Goal: Navigation & Orientation: Find specific page/section

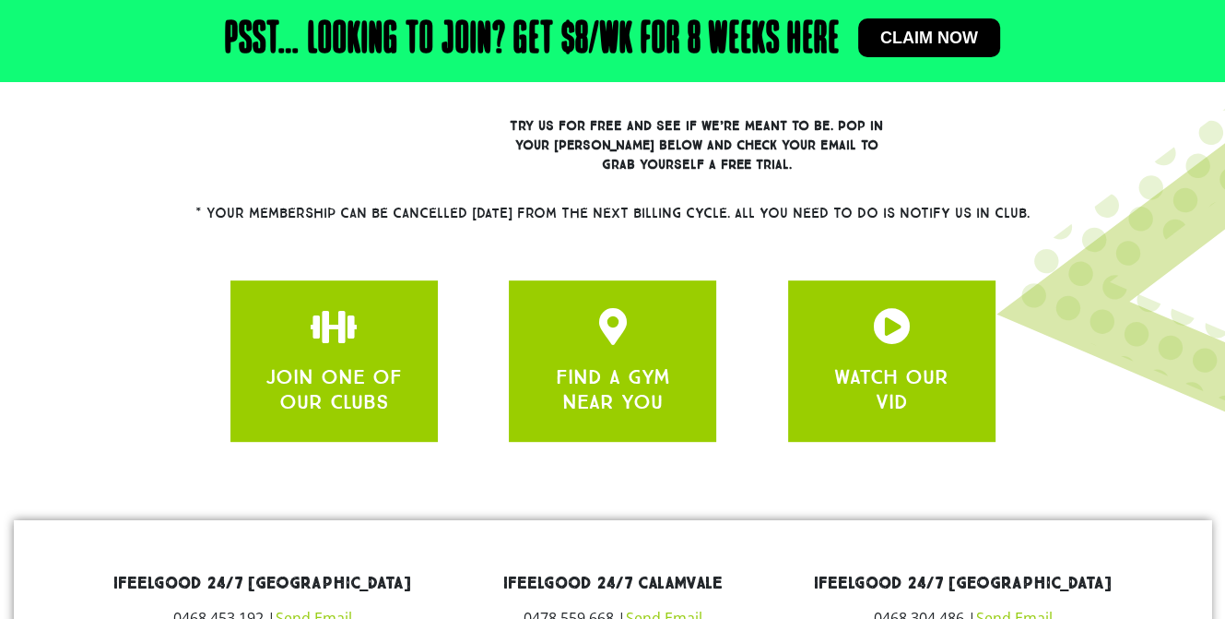
scroll to position [700, 0]
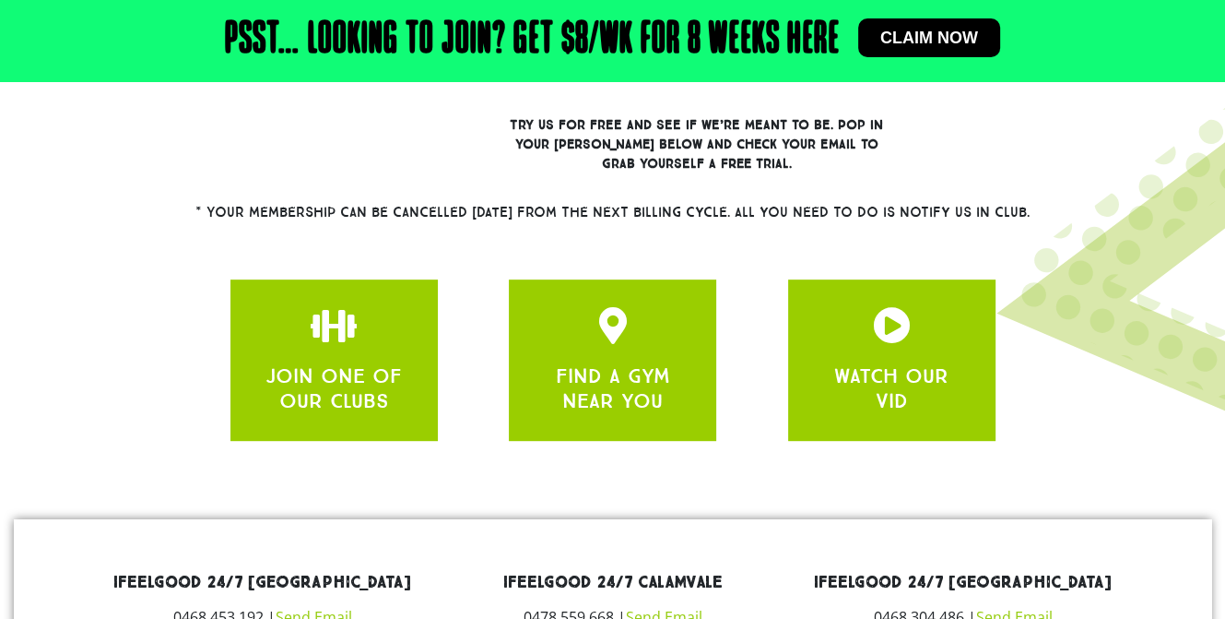
click at [391, 372] on link "JOIN ONE OF OUR CLUBS" at bounding box center [334, 387] width 136 height 49
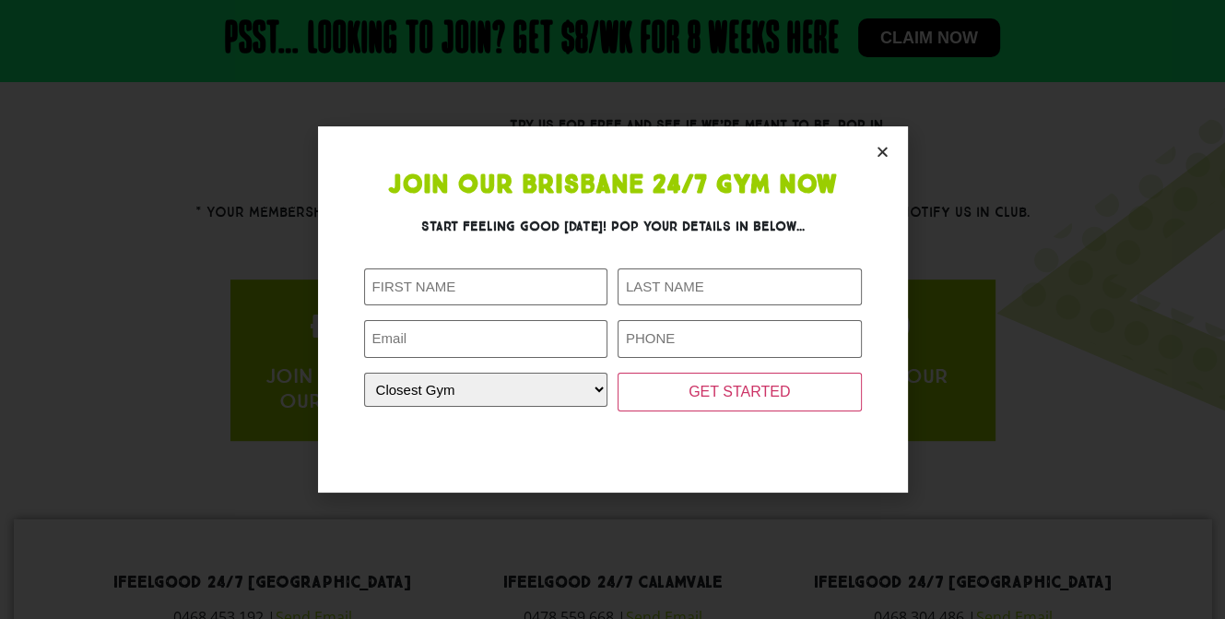
click at [882, 153] on icon "Close" at bounding box center [883, 152] width 14 height 14
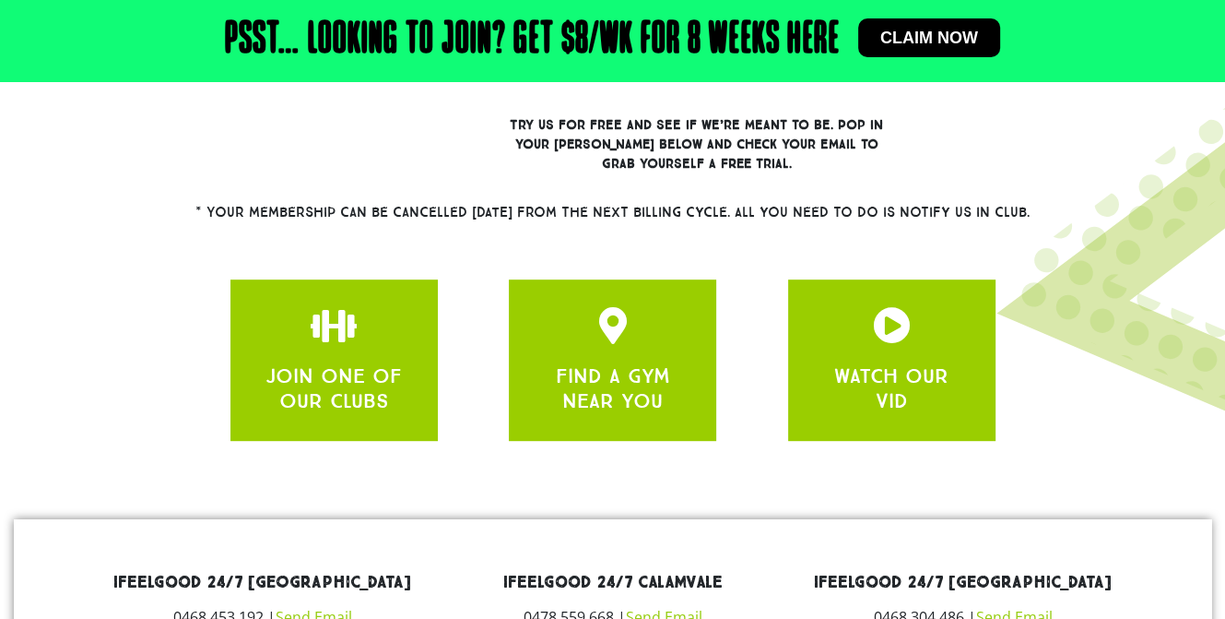
click at [651, 353] on div "FIND A GYM NEAR YOU" at bounding box center [613, 360] width 152 height 106
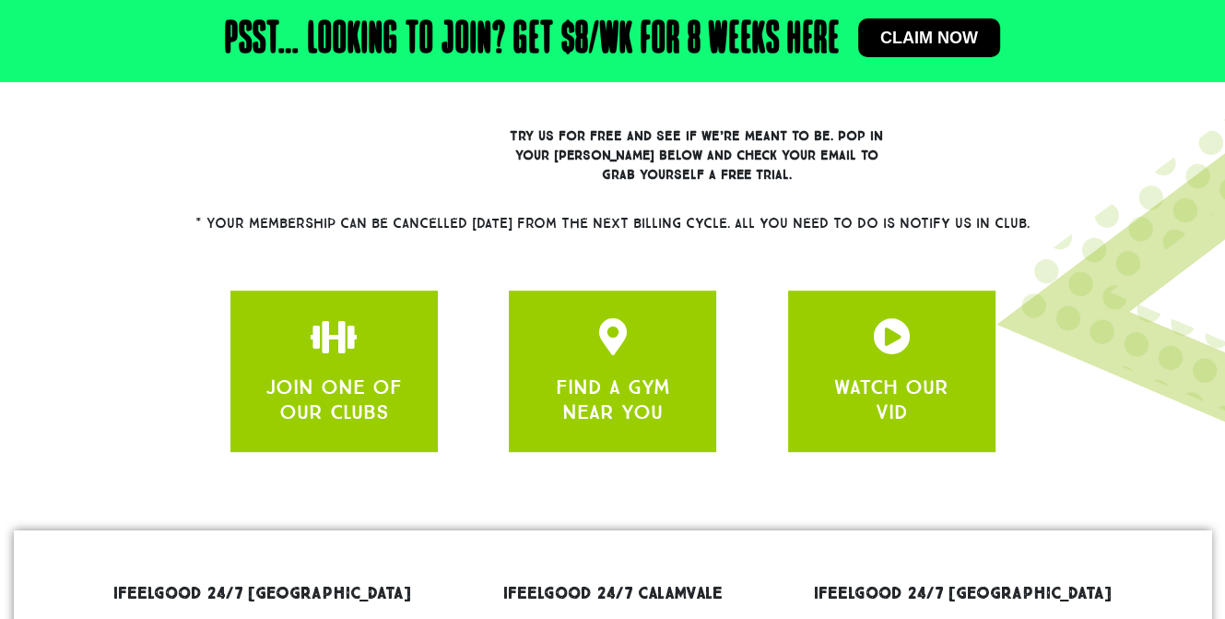
click at [603, 335] on icon "apbct__label_id__gravity_form" at bounding box center [613, 336] width 37 height 37
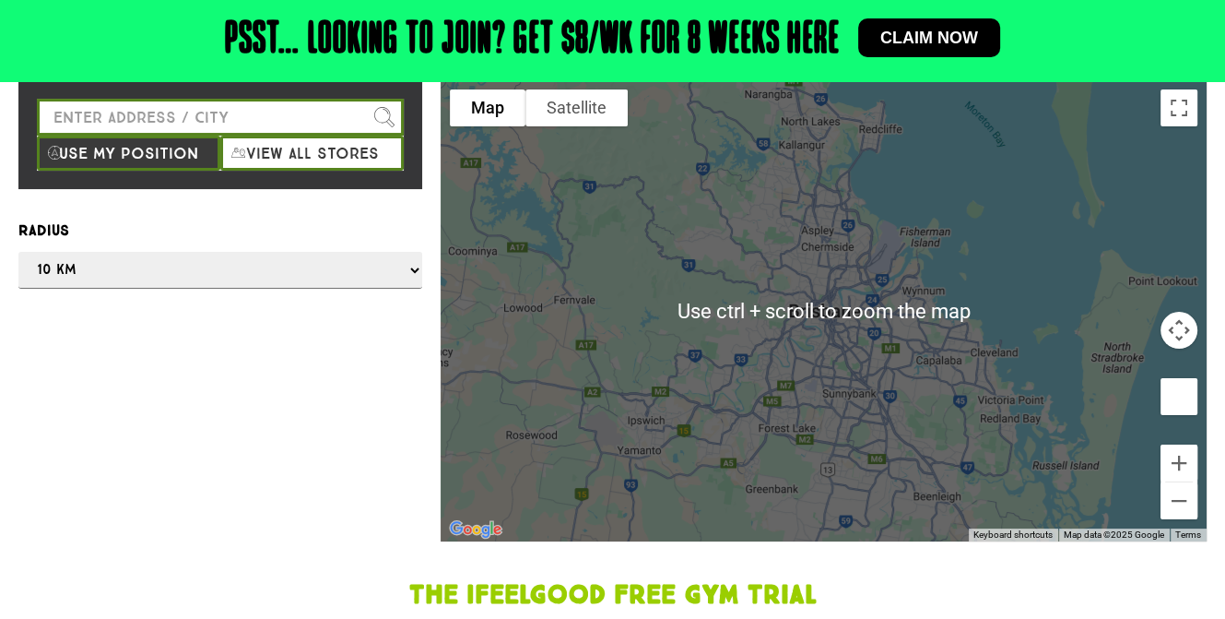
scroll to position [236, 0]
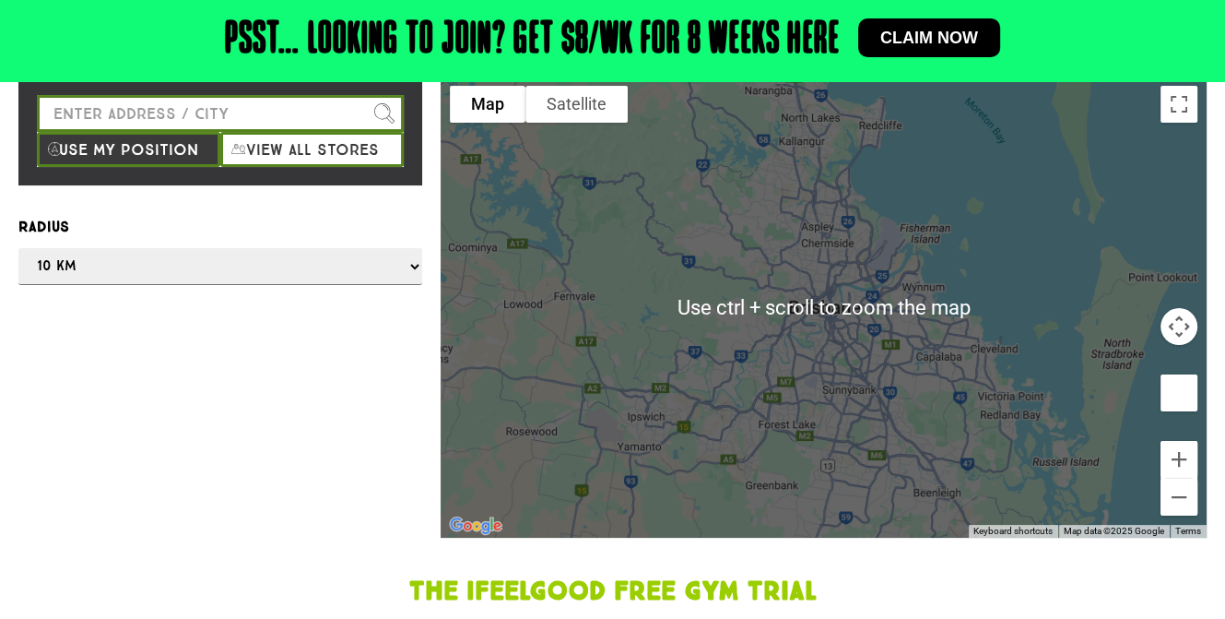
click at [247, 278] on select "Any 1 km 5 km 10 km 50 km 100 km 500 km" at bounding box center [220, 266] width 404 height 37
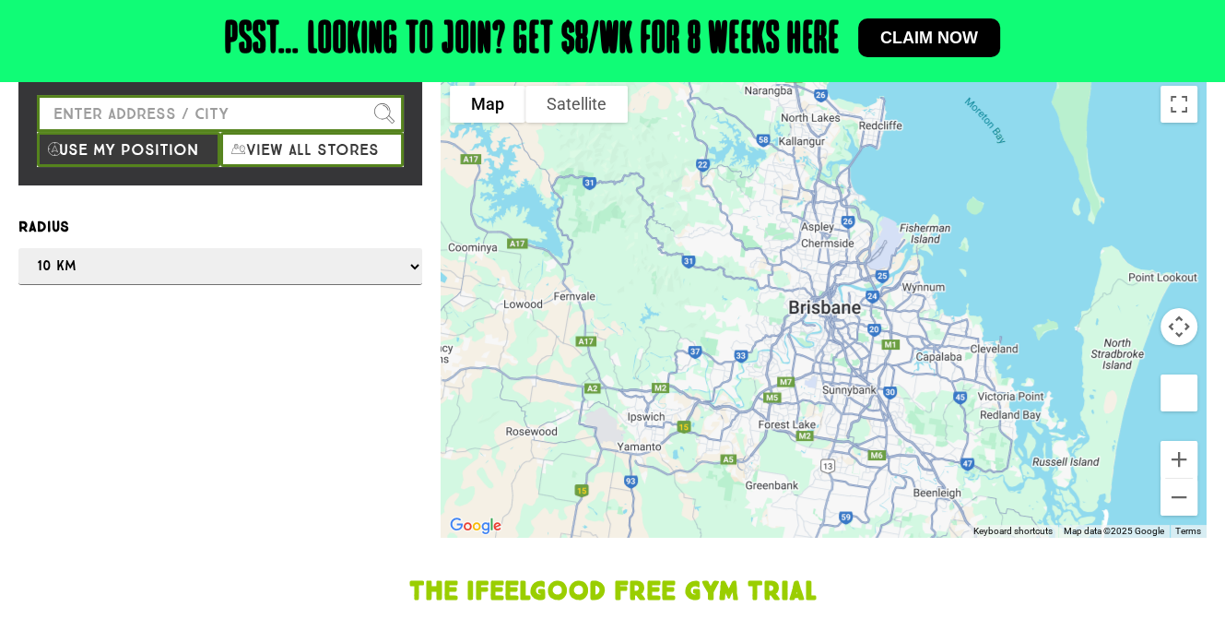
click at [218, 243] on div "Radius Any 1 km 5 km 10 km 50 km 100 km 500 km" at bounding box center [220, 250] width 404 height 70
click at [328, 111] on input "Please enter a valid address" at bounding box center [220, 113] width 367 height 37
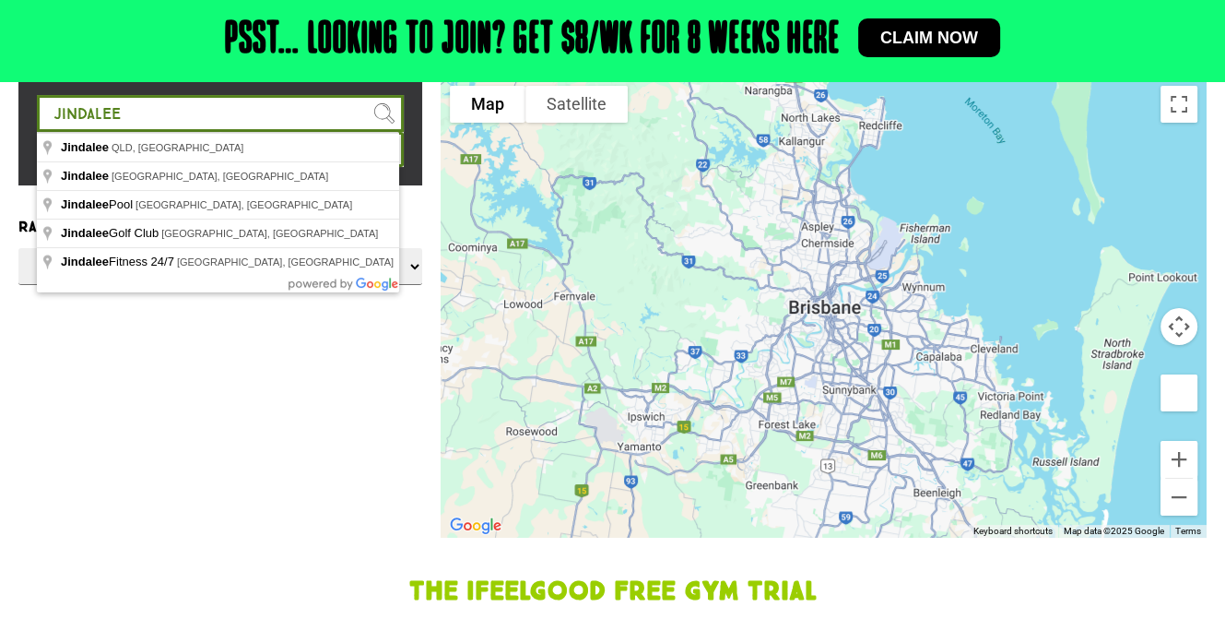
type input "Jindalee QLD, [GEOGRAPHIC_DATA]"
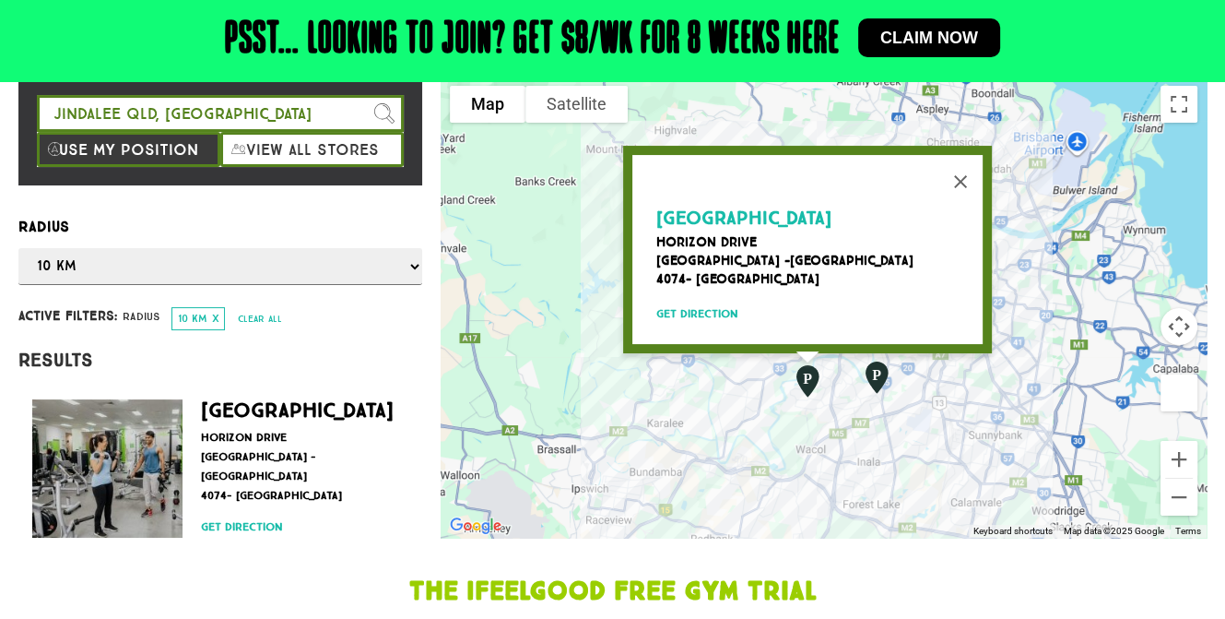
click at [803, 386] on img "Middle Park" at bounding box center [808, 381] width 46 height 50
